Goal: Information Seeking & Learning: Understand process/instructions

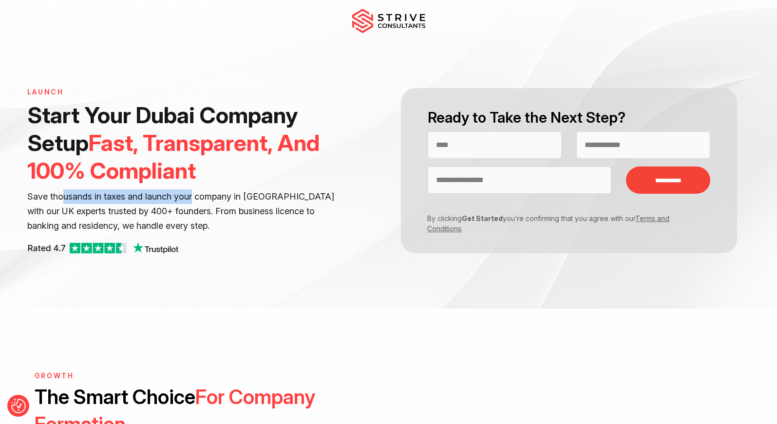
drag, startPoint x: 62, startPoint y: 192, endPoint x: 194, endPoint y: 194, distance: 132.0
click at [194, 194] on p "Save thousands in taxes and launch your company in [GEOGRAPHIC_DATA] with our U…" at bounding box center [182, 211] width 311 height 44
click at [194, 195] on p "Save thousands in taxes and launch your company in [GEOGRAPHIC_DATA] with our U…" at bounding box center [182, 211] width 311 height 44
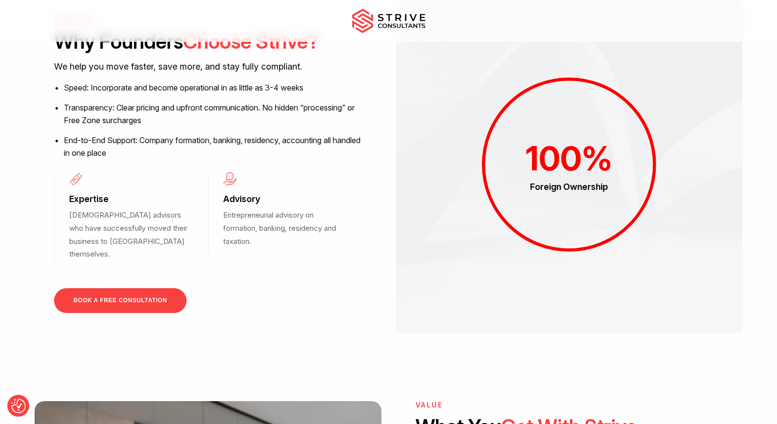
scroll to position [991, 0]
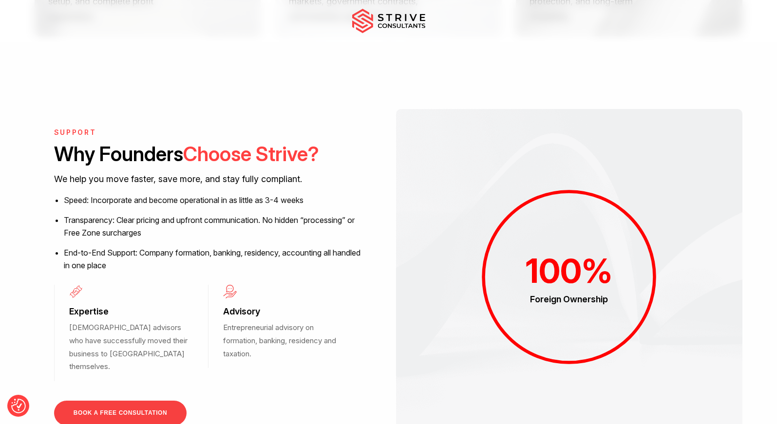
drag, startPoint x: 99, startPoint y: 365, endPoint x: 162, endPoint y: 370, distance: 63.0
click at [151, 366] on p "[DEMOGRAPHIC_DATA] advisors who have successfully moved their business to [GEOG…" at bounding box center [130, 347] width 123 height 52
click at [166, 370] on p "[DEMOGRAPHIC_DATA] advisors who have successfully moved their business to [GEOG…" at bounding box center [130, 347] width 123 height 52
drag, startPoint x: 231, startPoint y: 356, endPoint x: 308, endPoint y: 362, distance: 77.2
click at [308, 360] on p "Entrepreneurial advisory on formation, banking, residency and taxation." at bounding box center [284, 340] width 123 height 39
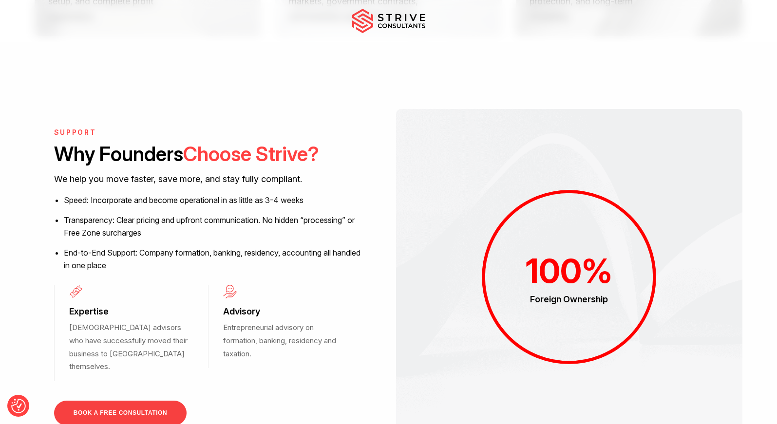
click at [309, 360] on p "Entrepreneurial advisory on formation, banking, residency and taxation." at bounding box center [284, 340] width 123 height 39
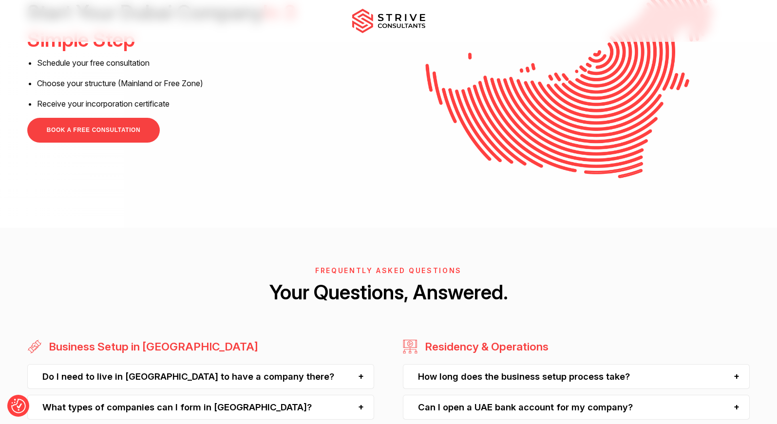
scroll to position [2280, 0]
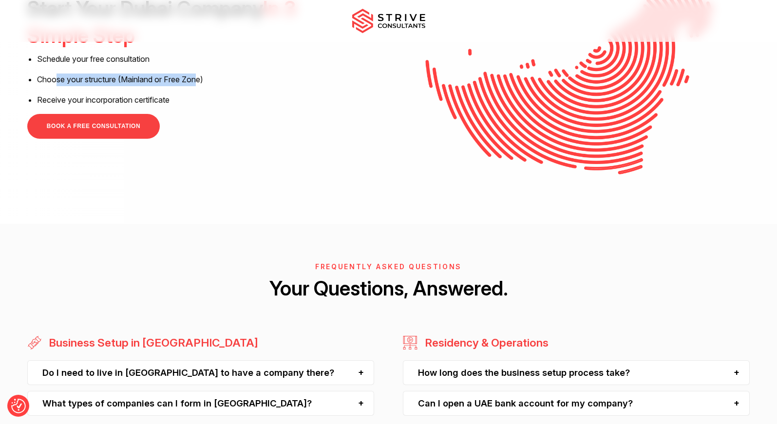
drag, startPoint x: 55, startPoint y: 122, endPoint x: 202, endPoint y: 122, distance: 147.6
click at [202, 86] on li "Choose your structure (Mainland or Free Zone)" at bounding box center [176, 80] width 279 height 13
click at [205, 86] on li "Choose your structure (Mainland or Free Zone)" at bounding box center [176, 80] width 279 height 13
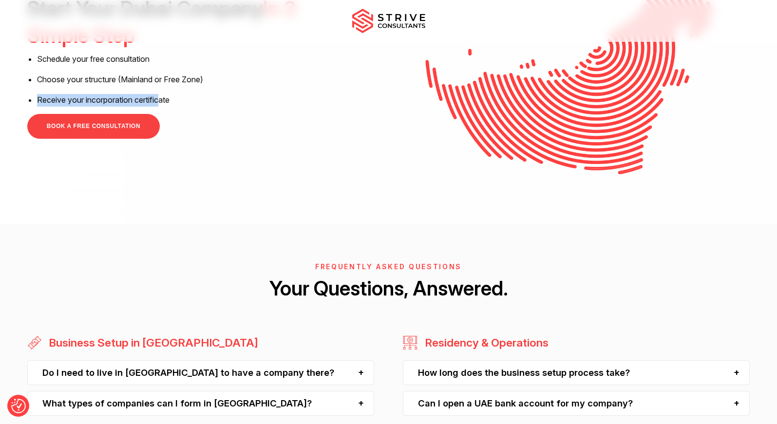
drag, startPoint x: 60, startPoint y: 147, endPoint x: 170, endPoint y: 143, distance: 110.1
click at [169, 107] on li "Receive your incorporation certificate" at bounding box center [176, 100] width 279 height 13
click at [185, 107] on li "Receive your incorporation certificate" at bounding box center [176, 100] width 279 height 13
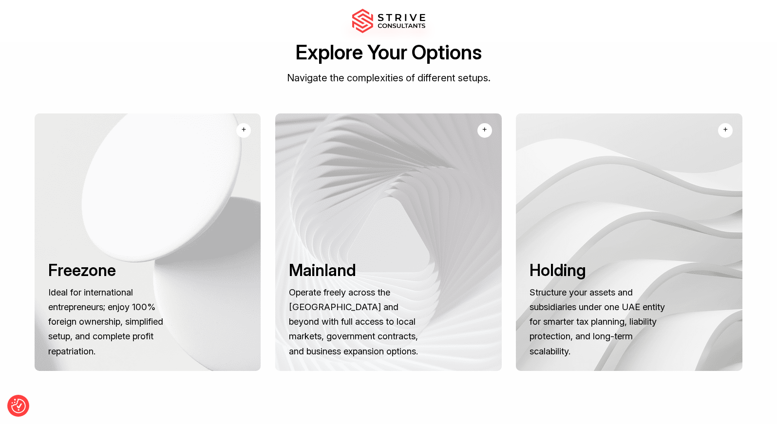
scroll to position [0, 0]
